Goal: Go to known website: Go to known website

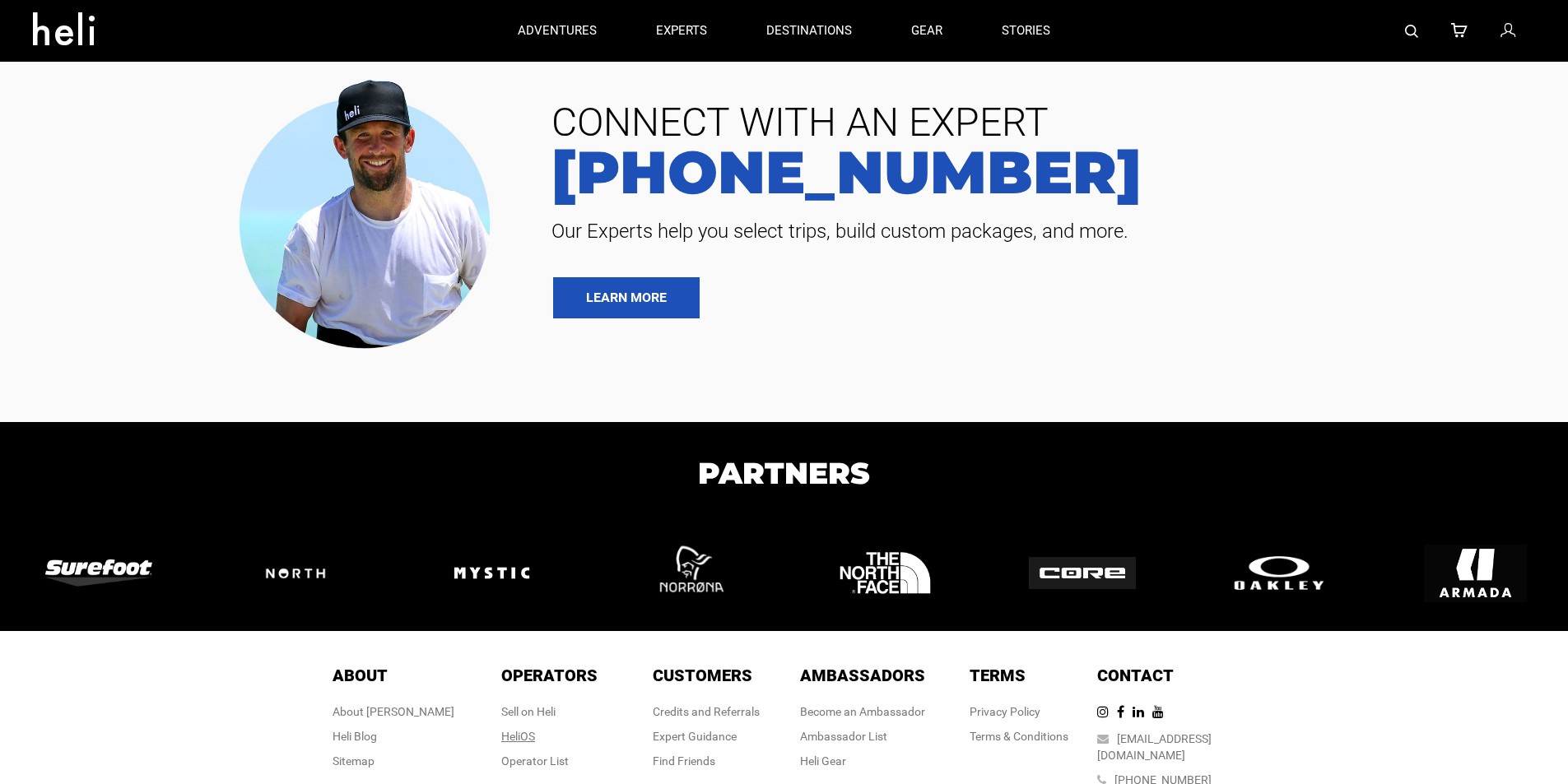
click at [501, 730] on link "HeliOS" at bounding box center [518, 736] width 34 height 13
